Goal: Information Seeking & Learning: Learn about a topic

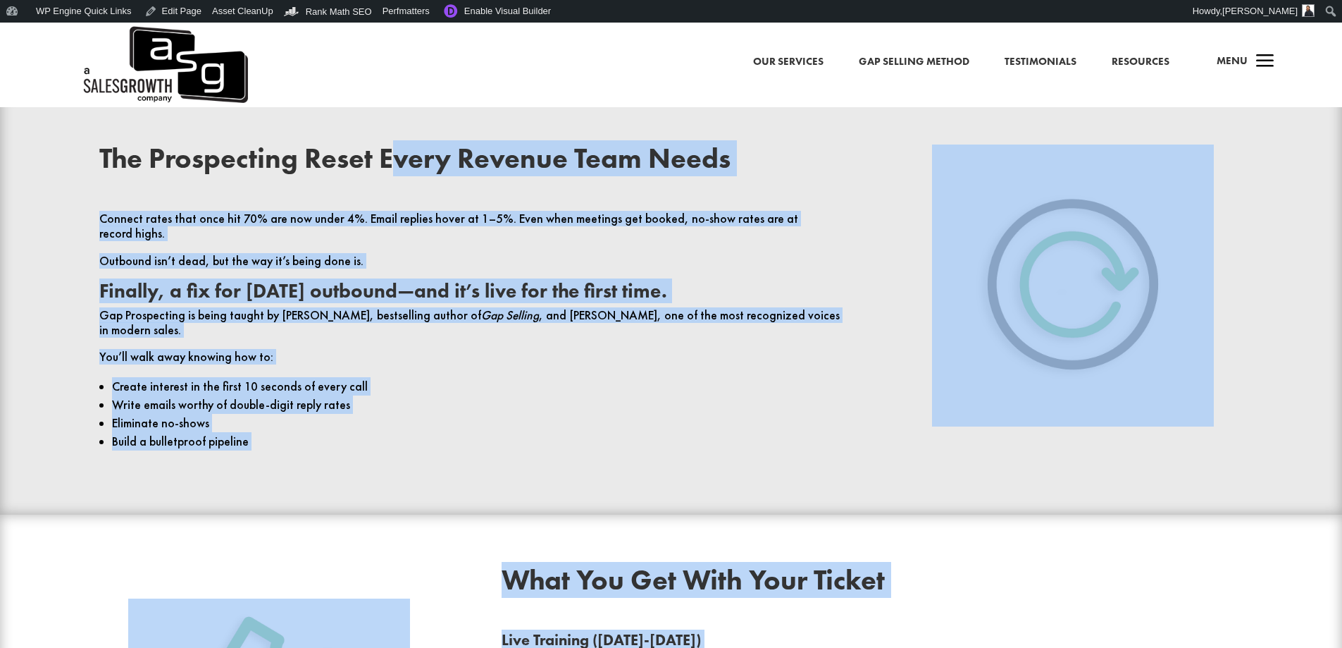
scroll to position [352, 0]
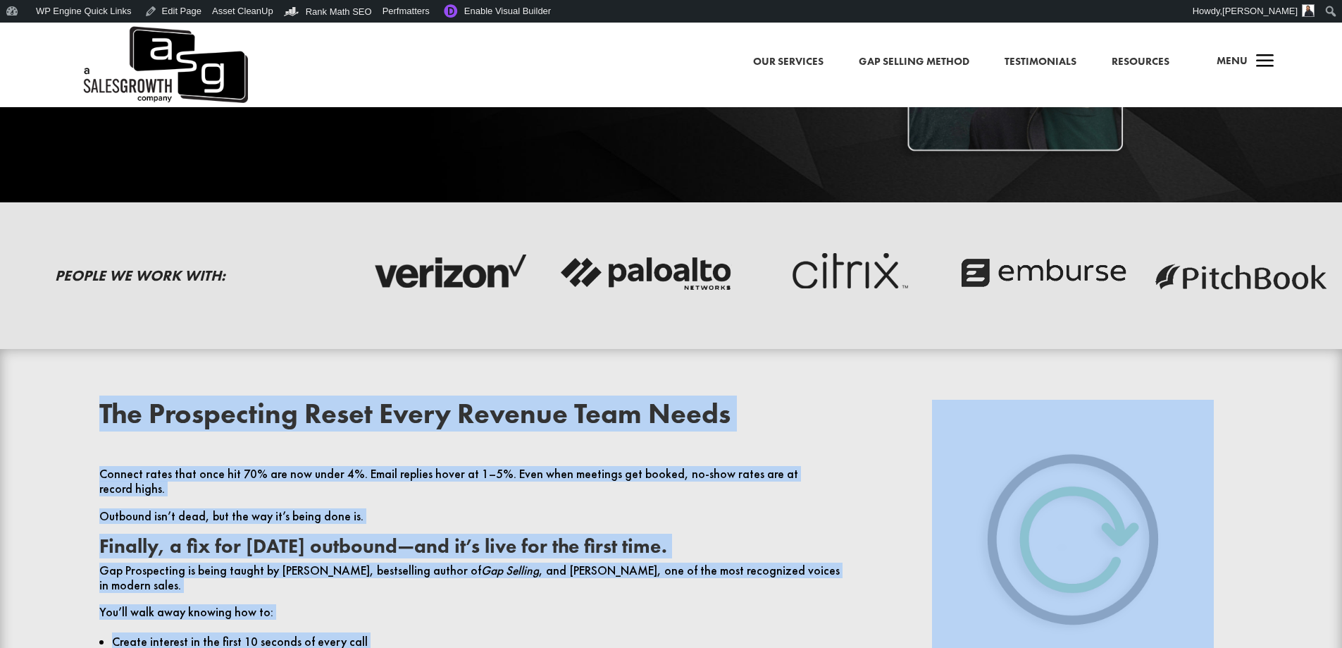
drag, startPoint x: 941, startPoint y: 376, endPoint x: 96, endPoint y: 397, distance: 845.2
copy div "Lor Ipsumdolors Ametc Adipi Elitsed Doei Tempo Incidid utlab etdo magn ali 54% …"
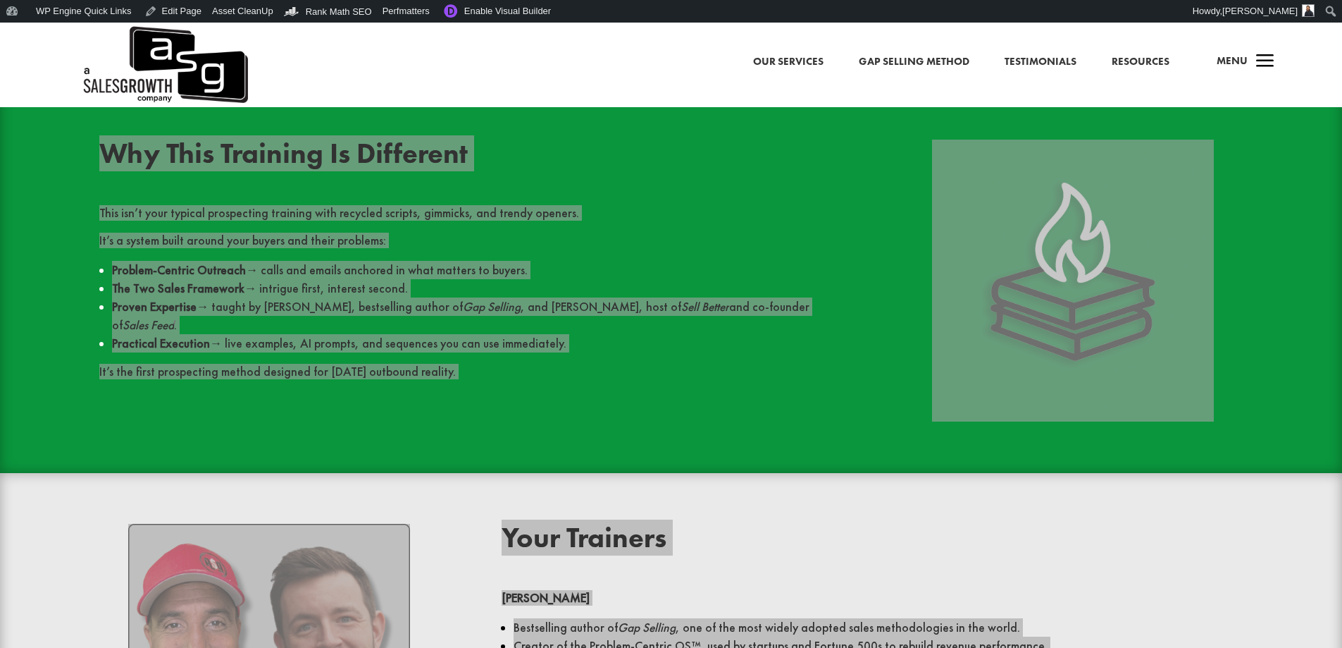
scroll to position [1762, 0]
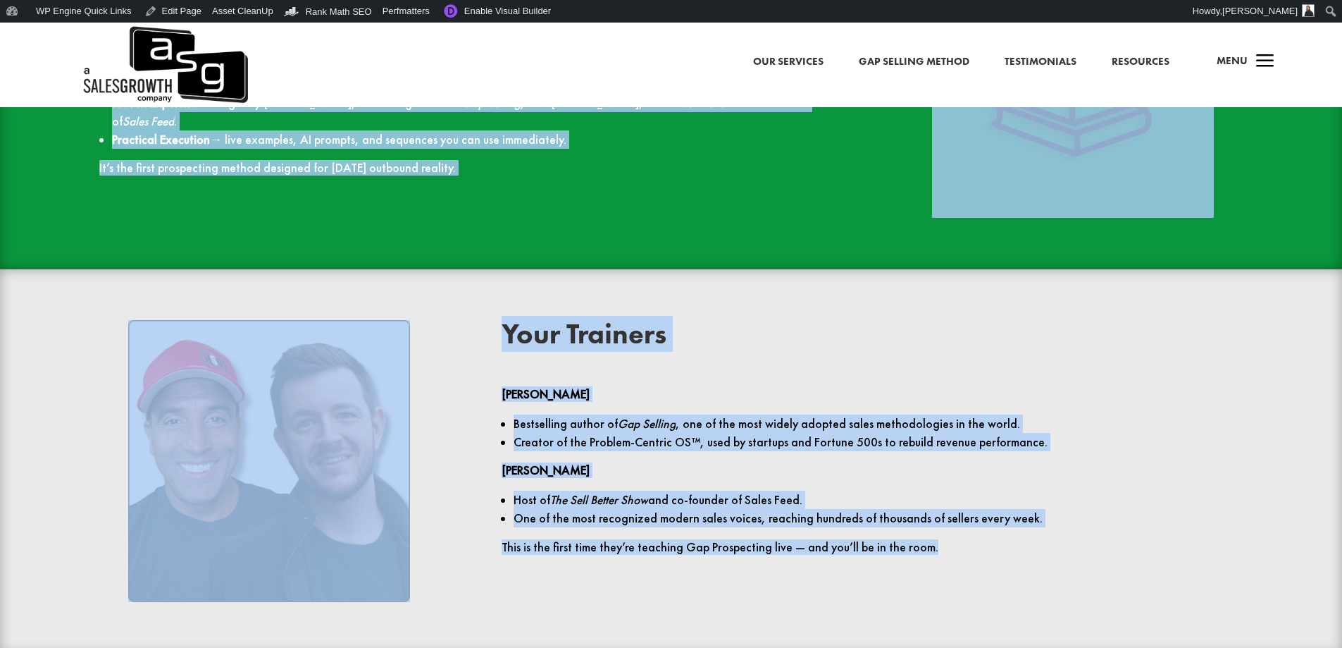
drag, startPoint x: 846, startPoint y: 435, endPoint x: 867, endPoint y: 457, distance: 30.4
click at [846, 463] on p "[PERSON_NAME]" at bounding box center [872, 476] width 741 height 27
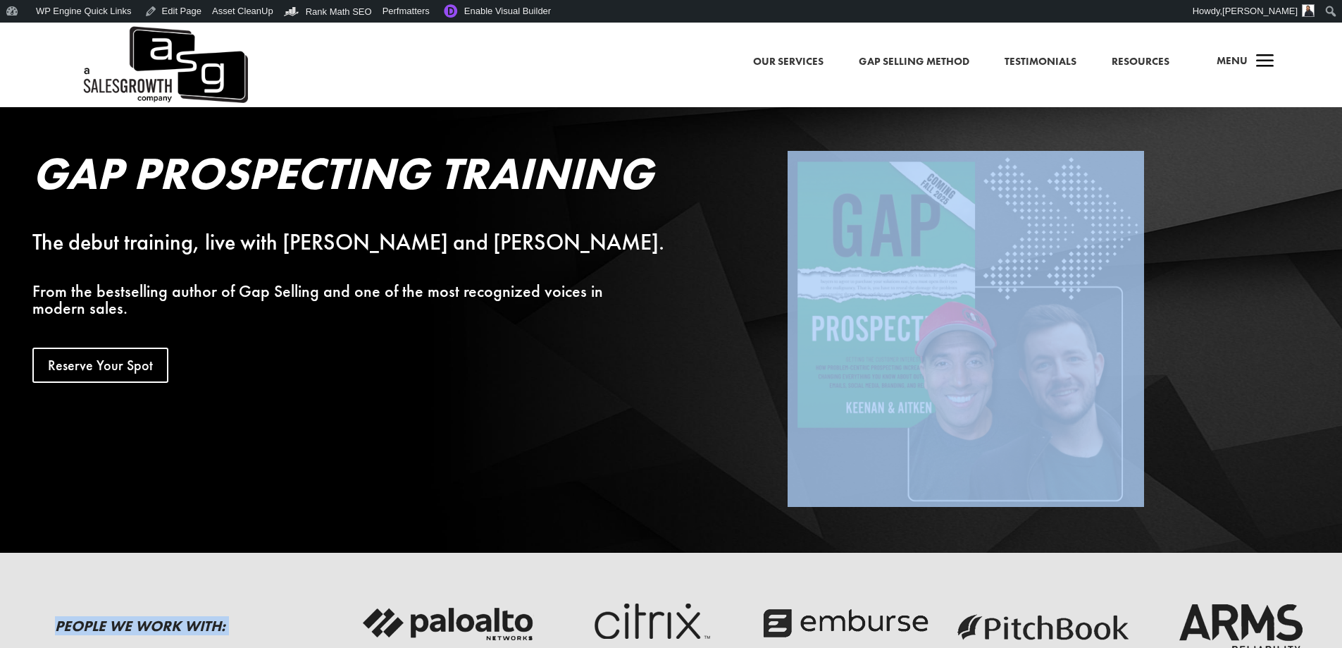
scroll to position [0, 0]
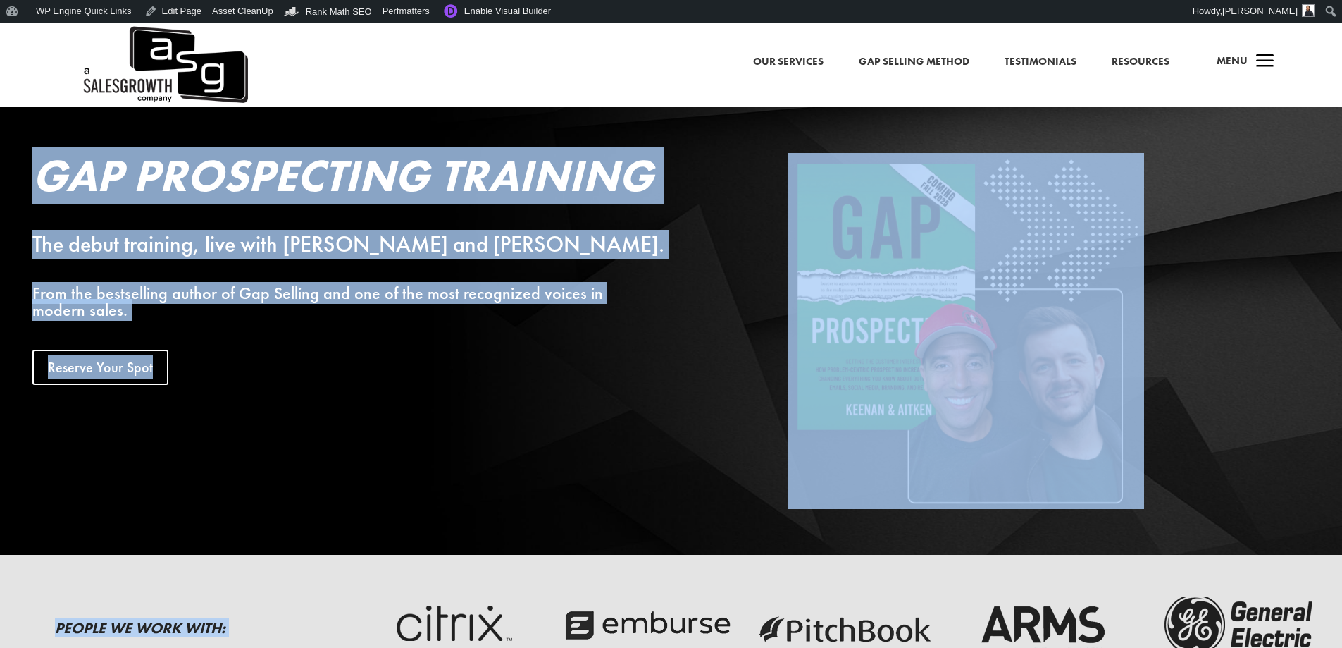
drag, startPoint x: 958, startPoint y: 526, endPoint x: 16, endPoint y: 171, distance: 1007.8
copy div "Lor Ipsumdolors Ametcons Adi elits doeiusmo, temp inci Utlabo etd Magn Aliqua. …"
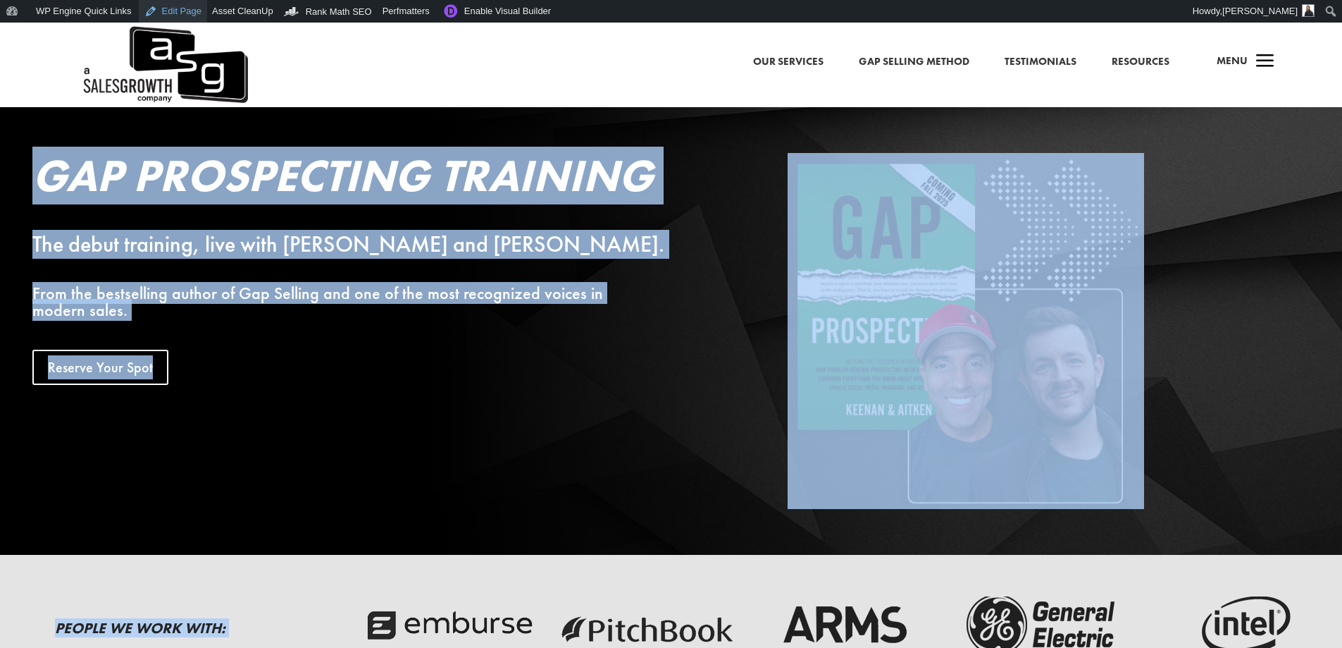
click at [172, 14] on link "Edit Page" at bounding box center [173, 11] width 68 height 23
